Goal: Entertainment & Leisure: Consume media (video, audio)

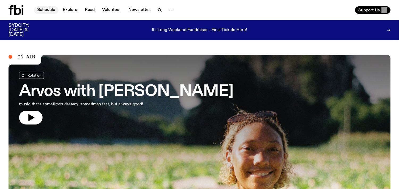
click at [50, 12] on link "Schedule" at bounding box center [46, 9] width 24 height 7
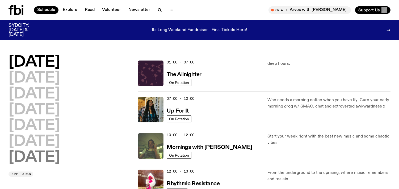
click at [44, 157] on h2 "[DATE]" at bounding box center [34, 157] width 52 height 15
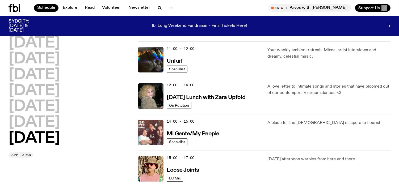
scroll to position [194, 0]
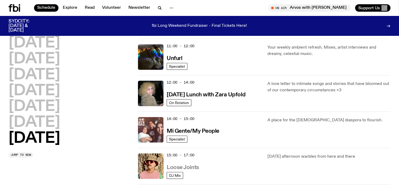
click at [186, 168] on h3 "Loose Joints" at bounding box center [183, 168] width 32 height 6
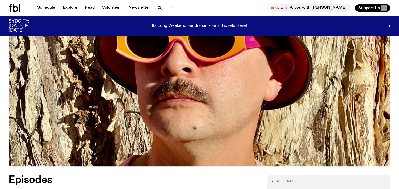
scroll to position [201, 0]
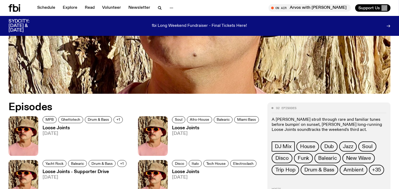
click at [50, 128] on h3 "Loose Joints" at bounding box center [83, 128] width 82 height 5
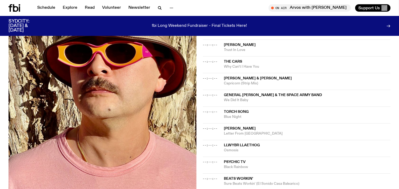
scroll to position [412, 0]
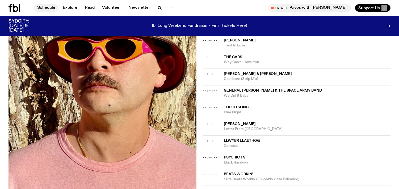
click at [45, 6] on link "Schedule" at bounding box center [46, 7] width 24 height 7
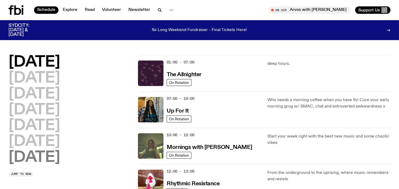
click at [43, 160] on h2 "[DATE]" at bounding box center [34, 157] width 52 height 15
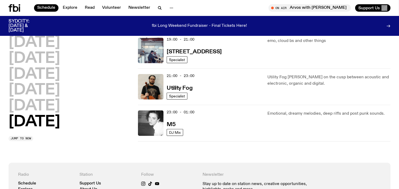
scroll to position [385, 0]
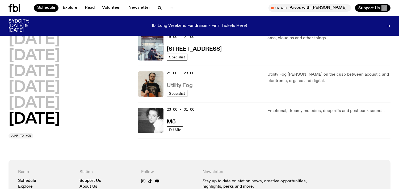
click at [184, 88] on h3 "Utility Fog" at bounding box center [180, 86] width 26 height 6
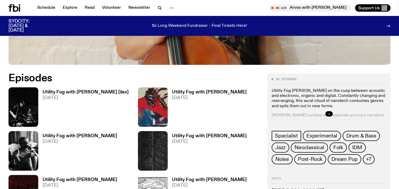
scroll to position [243, 0]
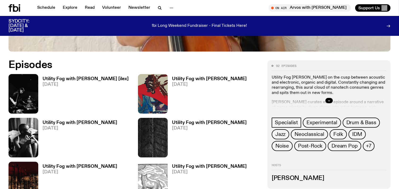
click at [91, 78] on h3 "Utility Fog with [PERSON_NAME] [ilex]" at bounding box center [85, 79] width 86 height 5
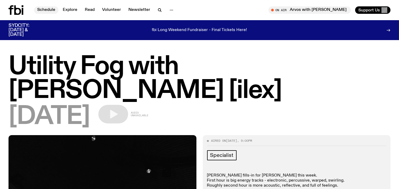
click at [41, 11] on link "Schedule" at bounding box center [46, 9] width 24 height 7
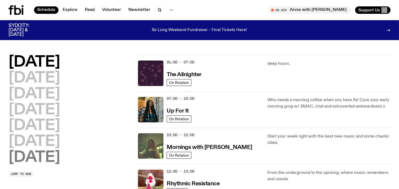
click at [38, 160] on h2 "[DATE]" at bounding box center [34, 157] width 52 height 15
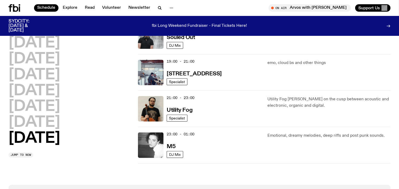
scroll to position [389, 0]
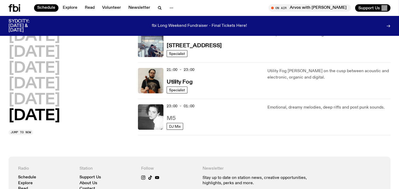
click at [168, 118] on h3 "M5" at bounding box center [171, 119] width 9 height 6
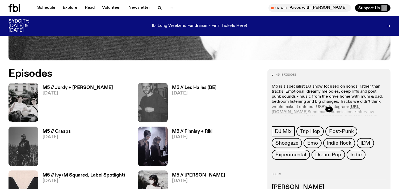
scroll to position [236, 0]
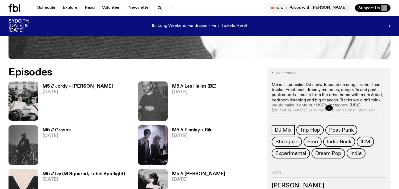
click at [57, 86] on h3 "M5 // Jordy + [PERSON_NAME]" at bounding box center [77, 86] width 70 height 5
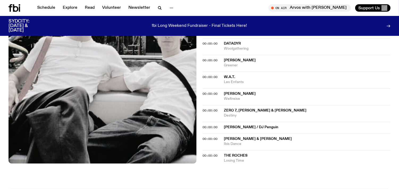
scroll to position [470, 0]
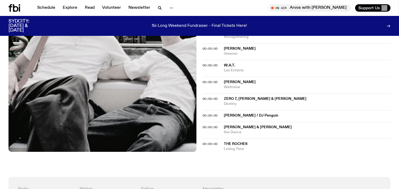
click at [14, 5] on icon at bounding box center [15, 7] width 5 height 7
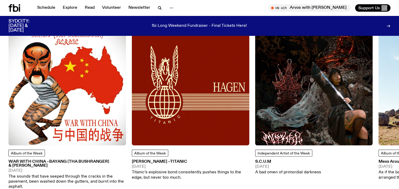
scroll to position [712, 0]
